Goal: Task Accomplishment & Management: Manage account settings

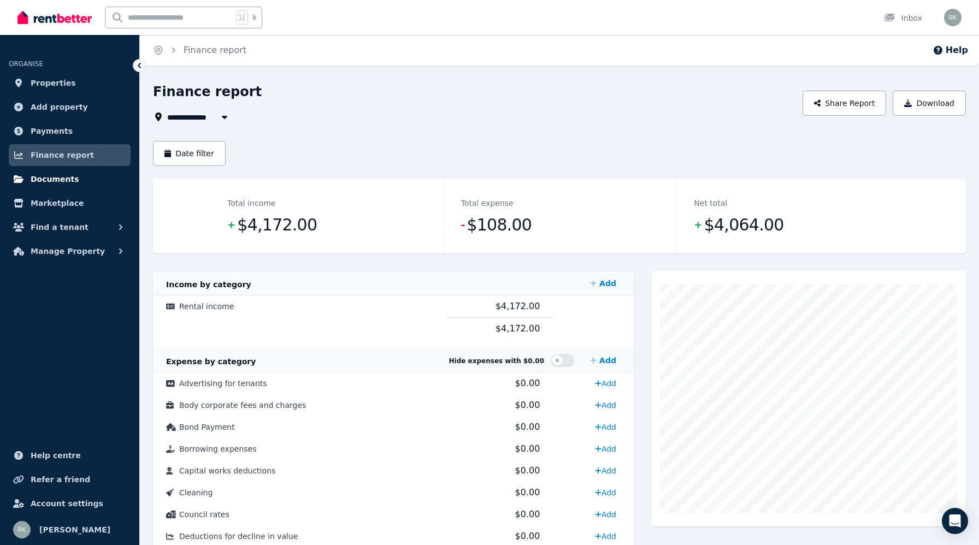
click at [56, 177] on span "Documents" at bounding box center [55, 179] width 49 height 13
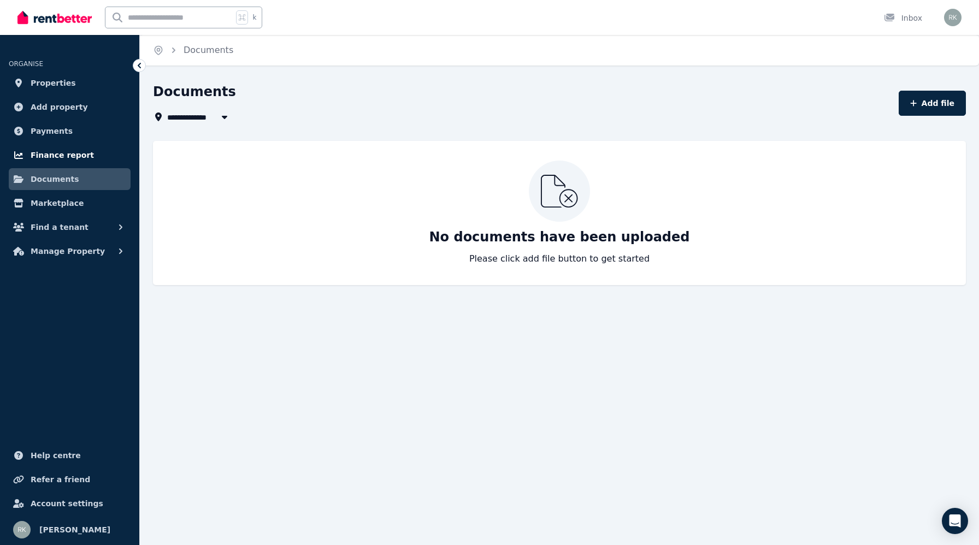
click at [69, 155] on span "Finance report" at bounding box center [62, 155] width 63 height 13
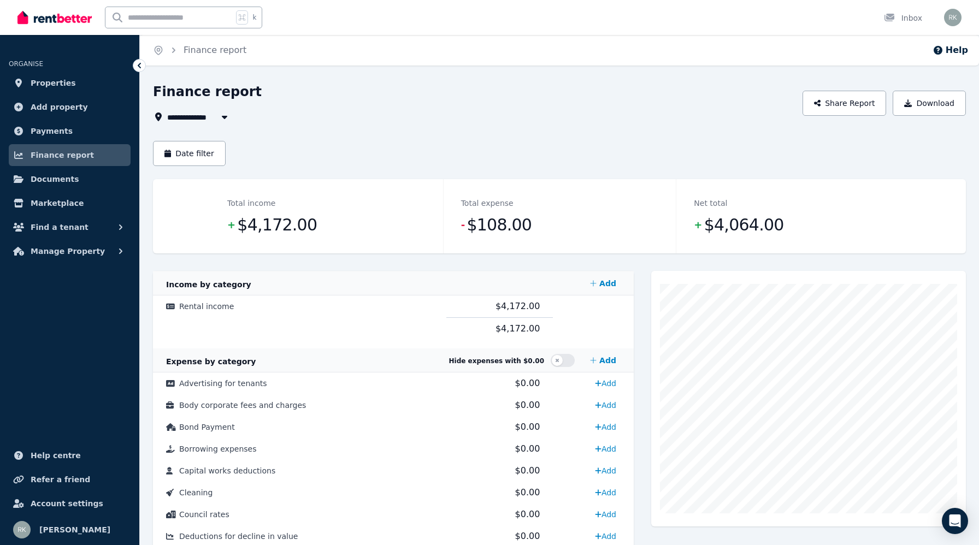
click at [175, 51] on icon "Breadcrumb" at bounding box center [173, 50] width 11 height 11
click at [56, 133] on span "Payments" at bounding box center [52, 131] width 42 height 13
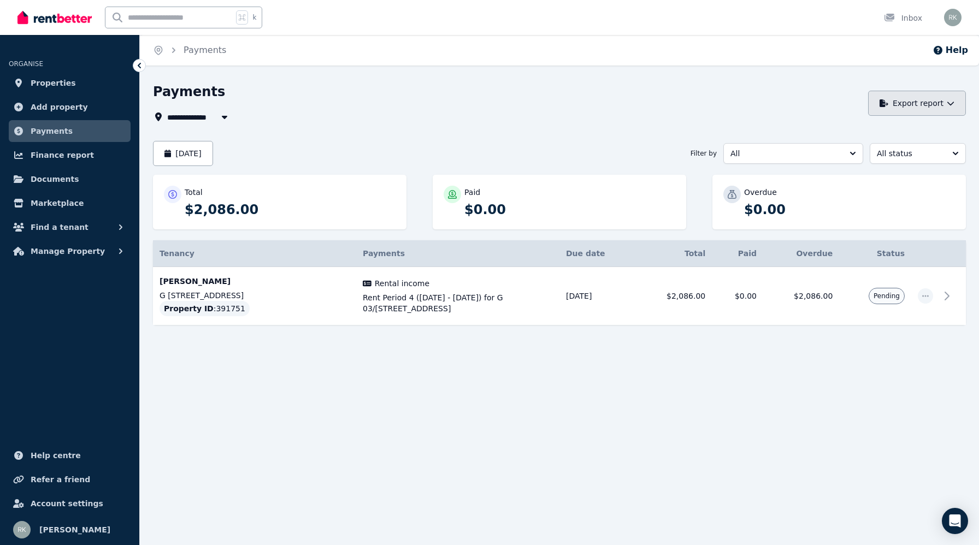
click at [946, 106] on icon "button" at bounding box center [950, 103] width 8 height 8
click at [546, 128] on div "**********" at bounding box center [559, 214] width 813 height 262
click at [213, 162] on button "[DATE]" at bounding box center [183, 153] width 60 height 25
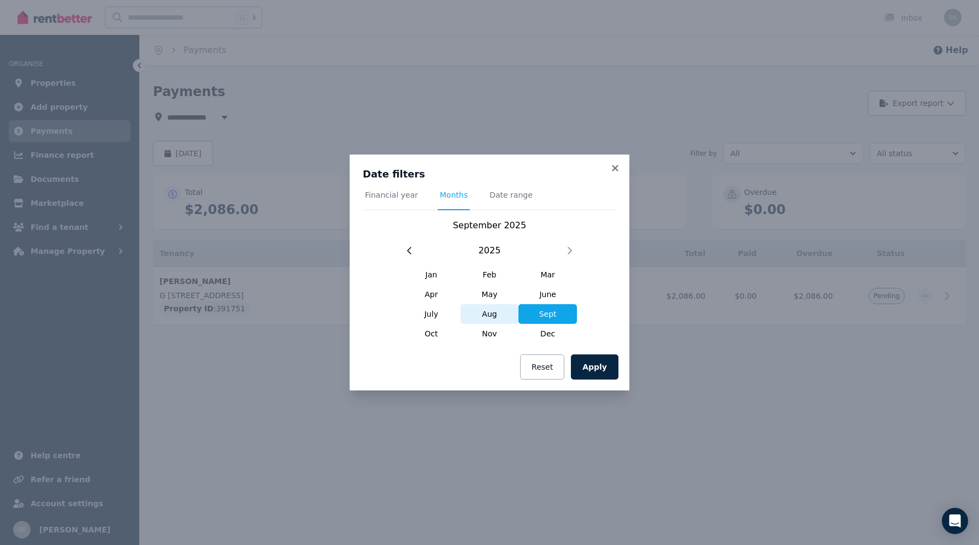
click at [485, 317] on span "Aug" at bounding box center [489, 314] width 58 height 20
click at [594, 366] on button "Apply" at bounding box center [595, 366] width 48 height 25
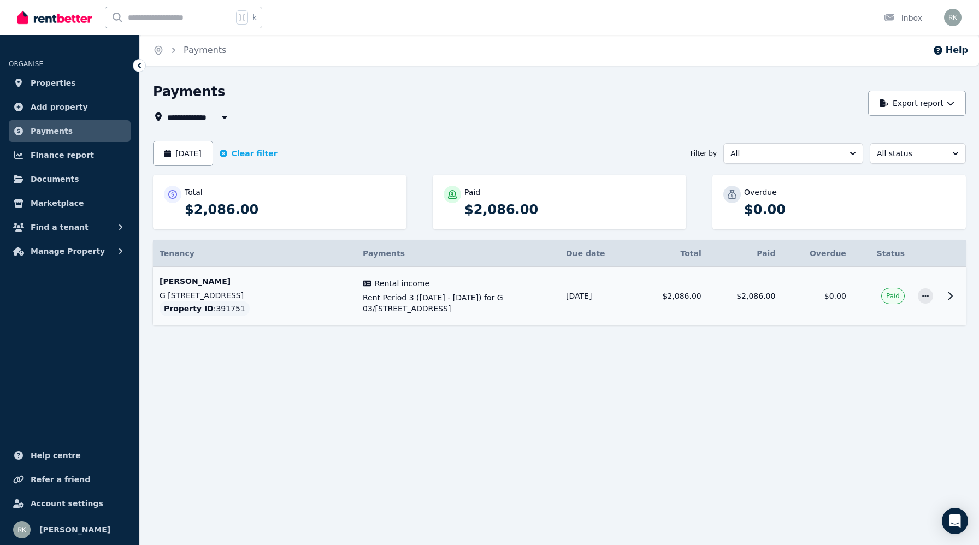
click at [414, 301] on span "Rent Period 3 ([DATE] - [DATE]) for G 03/[STREET_ADDRESS]" at bounding box center [458, 303] width 190 height 22
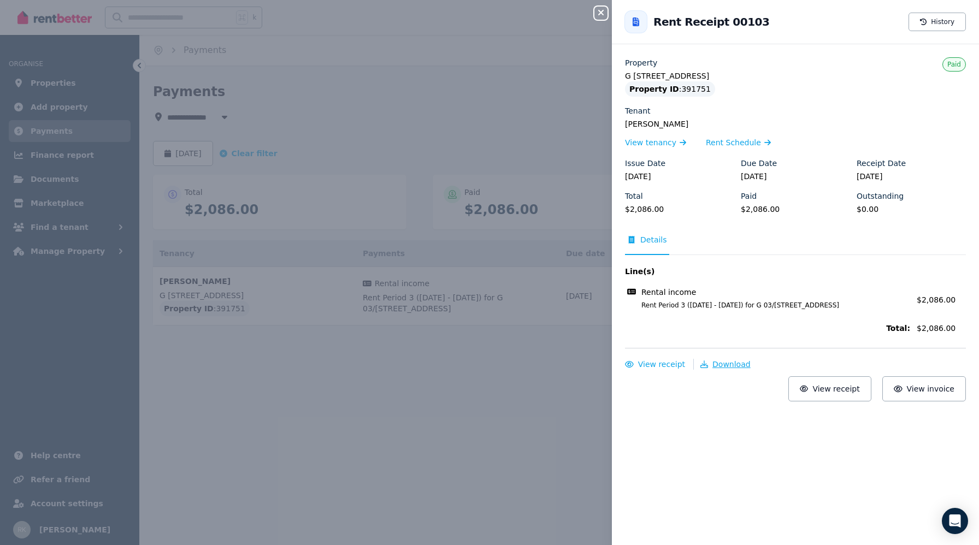
click at [725, 362] on span "Download" at bounding box center [731, 364] width 38 height 9
